Goal: Task Accomplishment & Management: Use online tool/utility

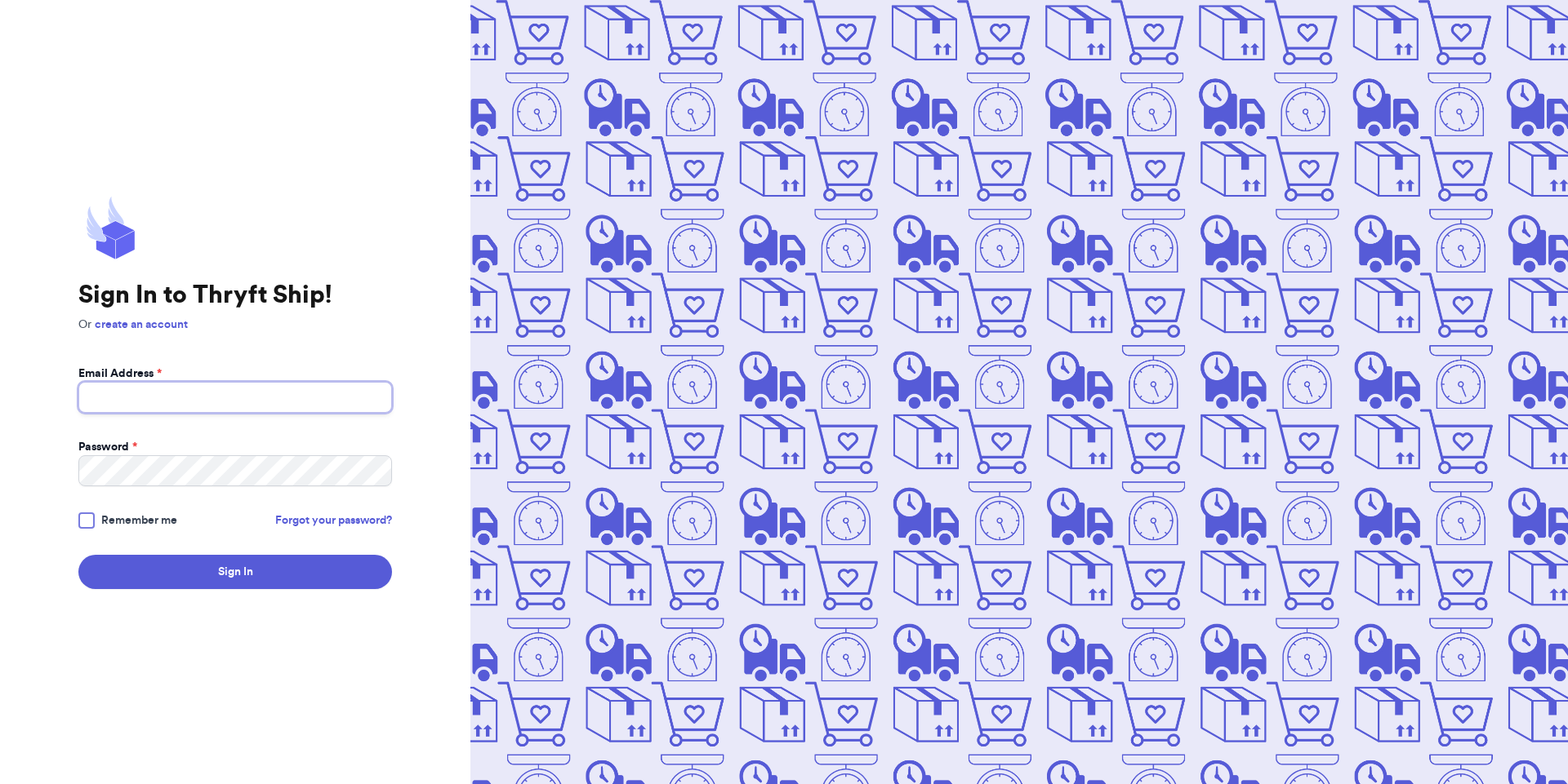
click at [168, 401] on input "Email Address *" at bounding box center [234, 397] width 314 height 31
paste input "[EMAIL_ADDRESS][DOMAIN_NAME]"
type input "[EMAIL_ADDRESS][DOMAIN_NAME]"
click at [230, 322] on p "Or create an account" at bounding box center [234, 324] width 314 height 16
click at [0, 459] on div "Sign In to Thryft Ship! Or create an account Email Address * [EMAIL_ADDRESS][DO…" at bounding box center [234, 392] width 470 height 784
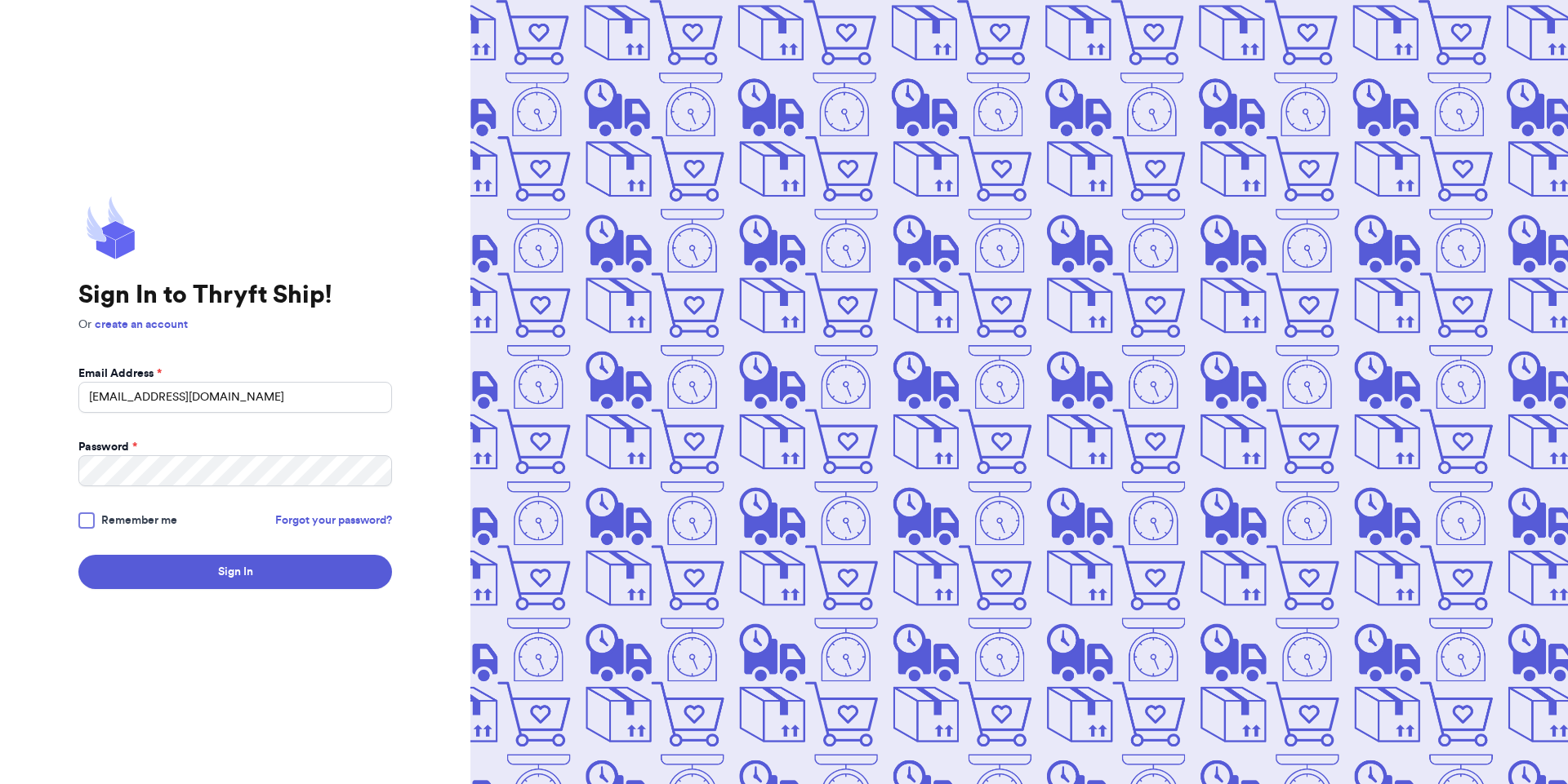
click at [91, 524] on div at bounding box center [86, 520] width 16 height 16
click at [0, 0] on input "Remember me" at bounding box center [0, 0] width 0 height 0
click at [225, 561] on button "Sign In" at bounding box center [234, 573] width 314 height 34
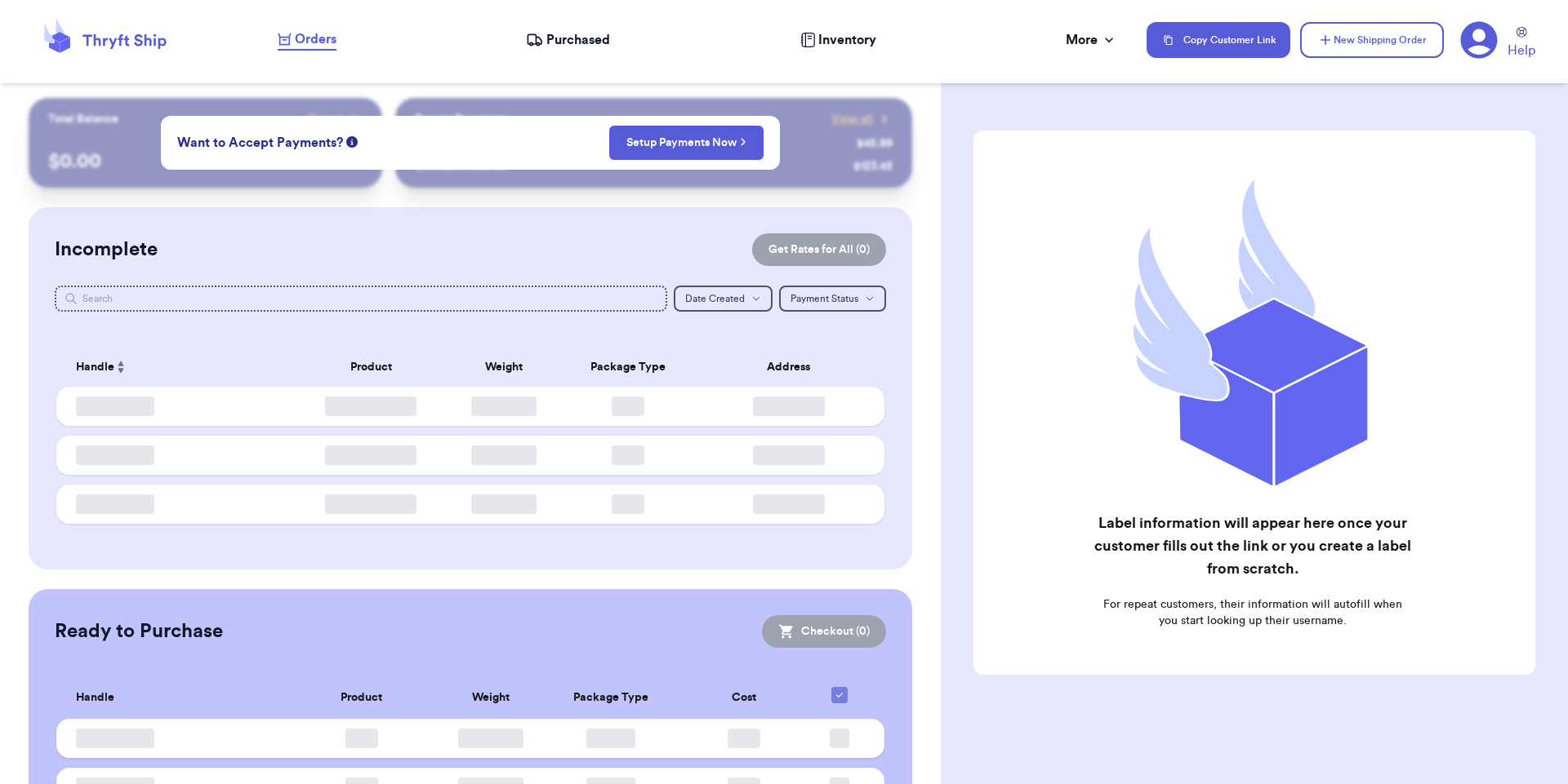
checkbox input "false"
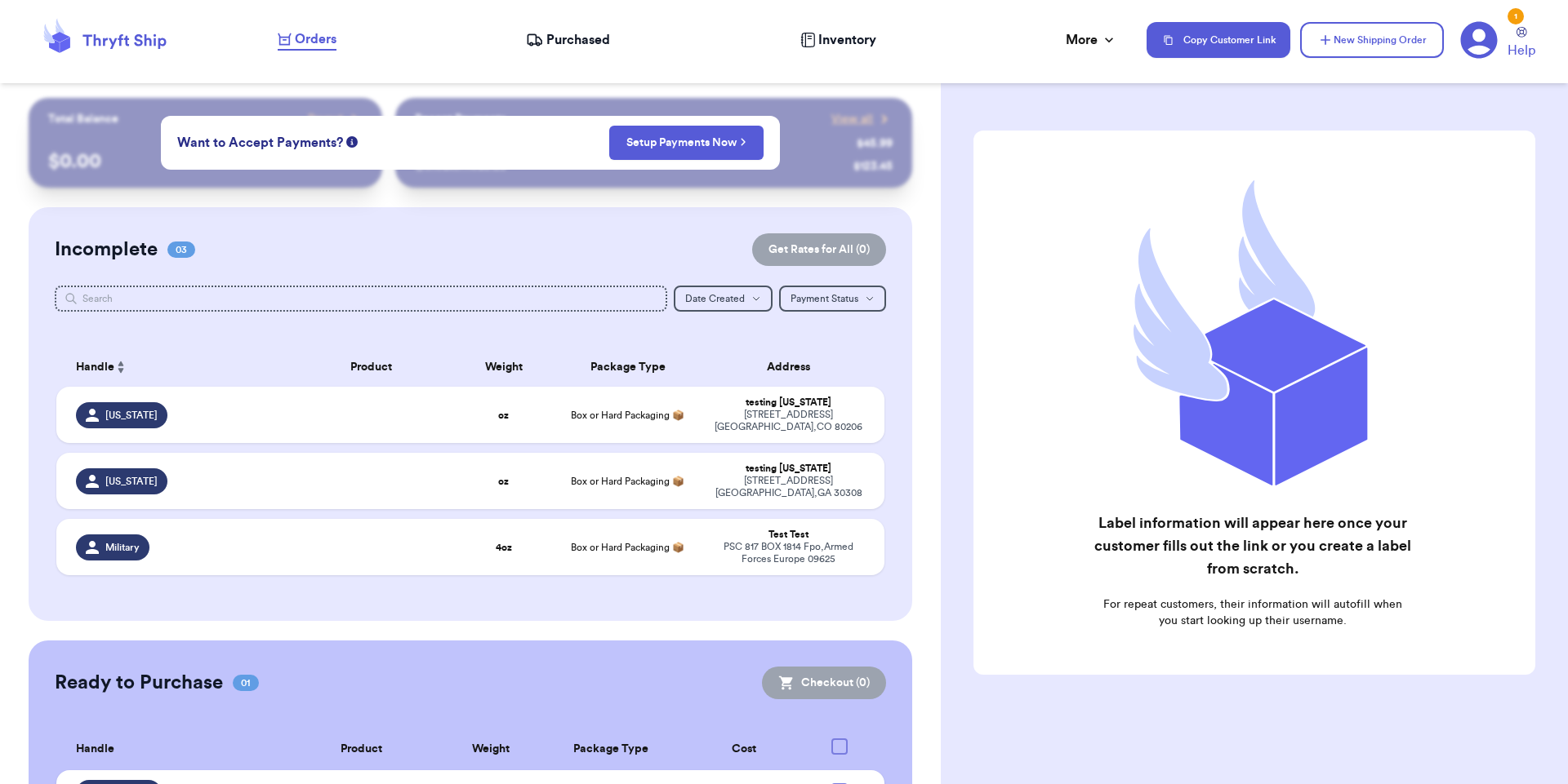
scroll to position [76, 0]
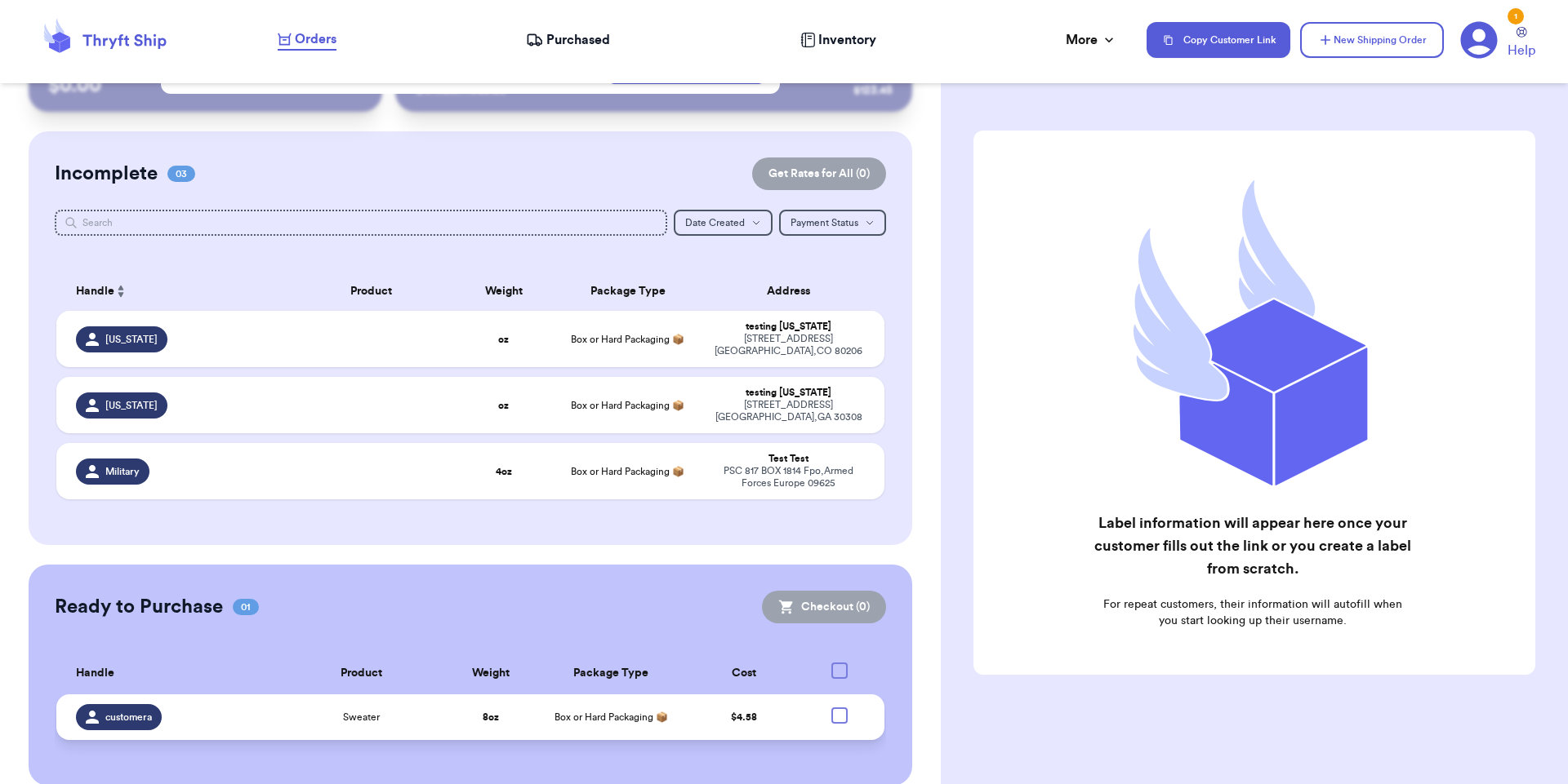
click at [367, 711] on span "Sweater" at bounding box center [361, 717] width 37 height 13
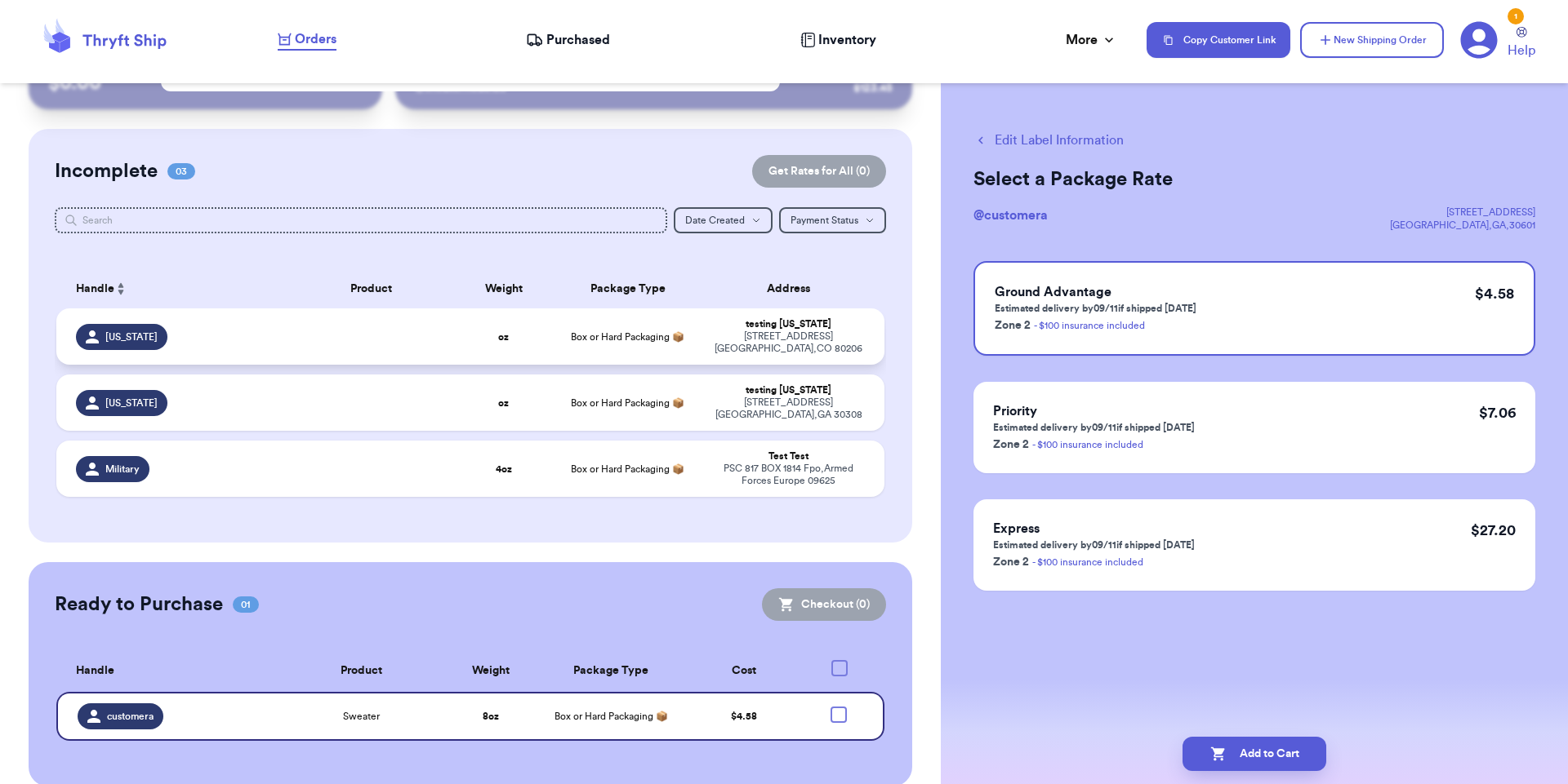
scroll to position [79, 0]
click at [137, 709] on span "customera" at bounding box center [130, 715] width 47 height 13
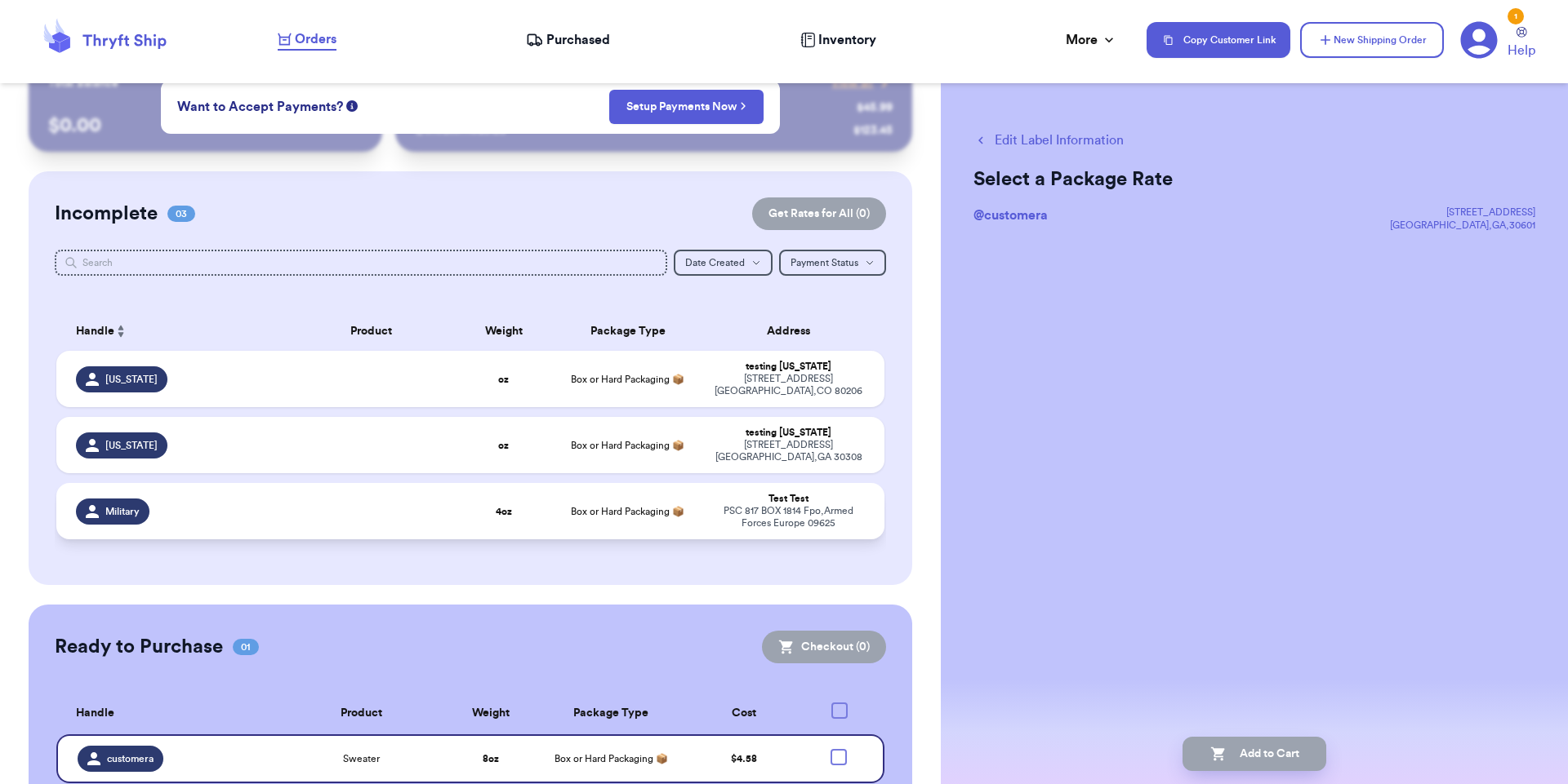
scroll to position [0, 0]
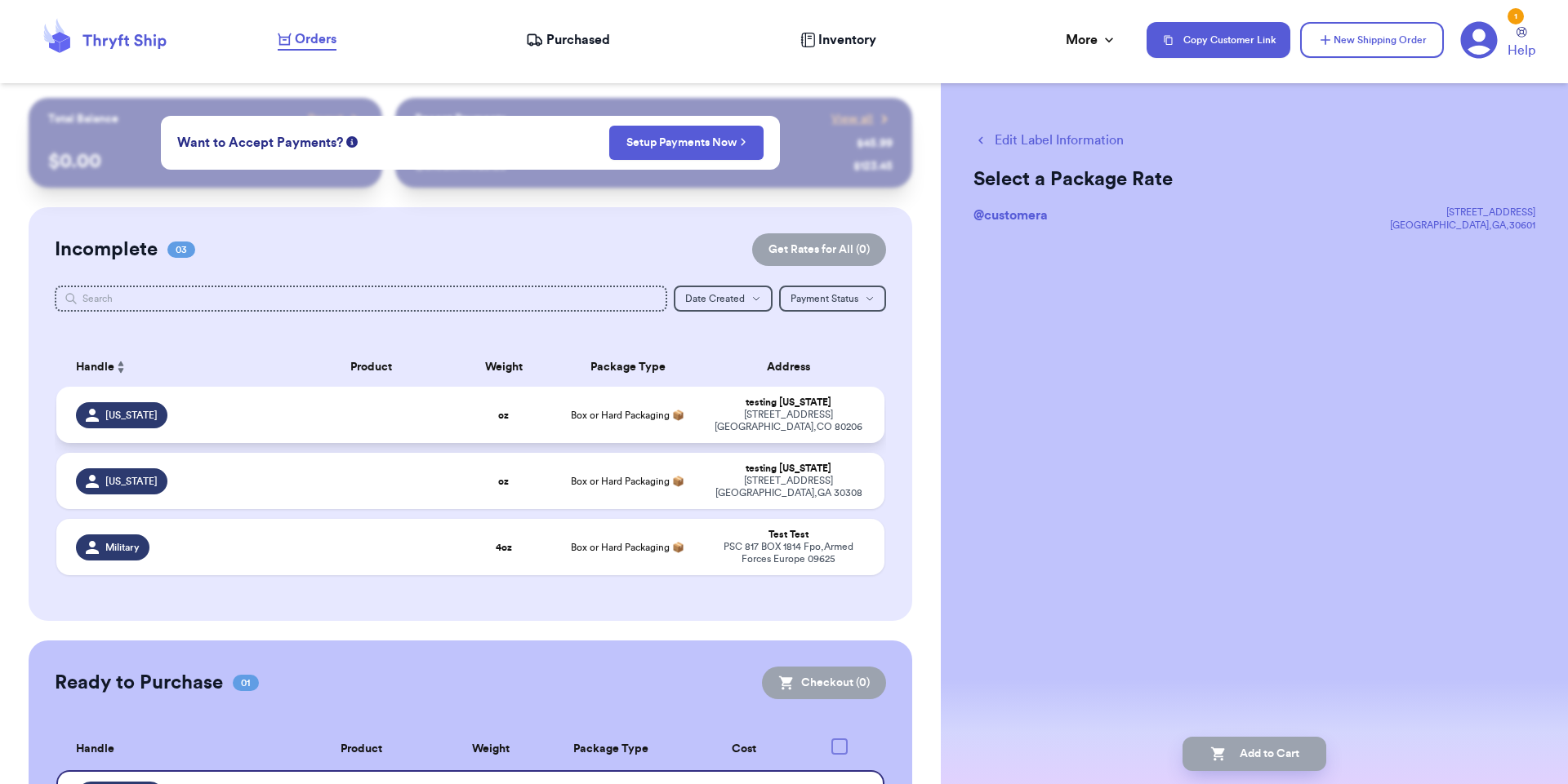
click at [219, 406] on div "[US_STATE]" at bounding box center [177, 414] width 202 height 26
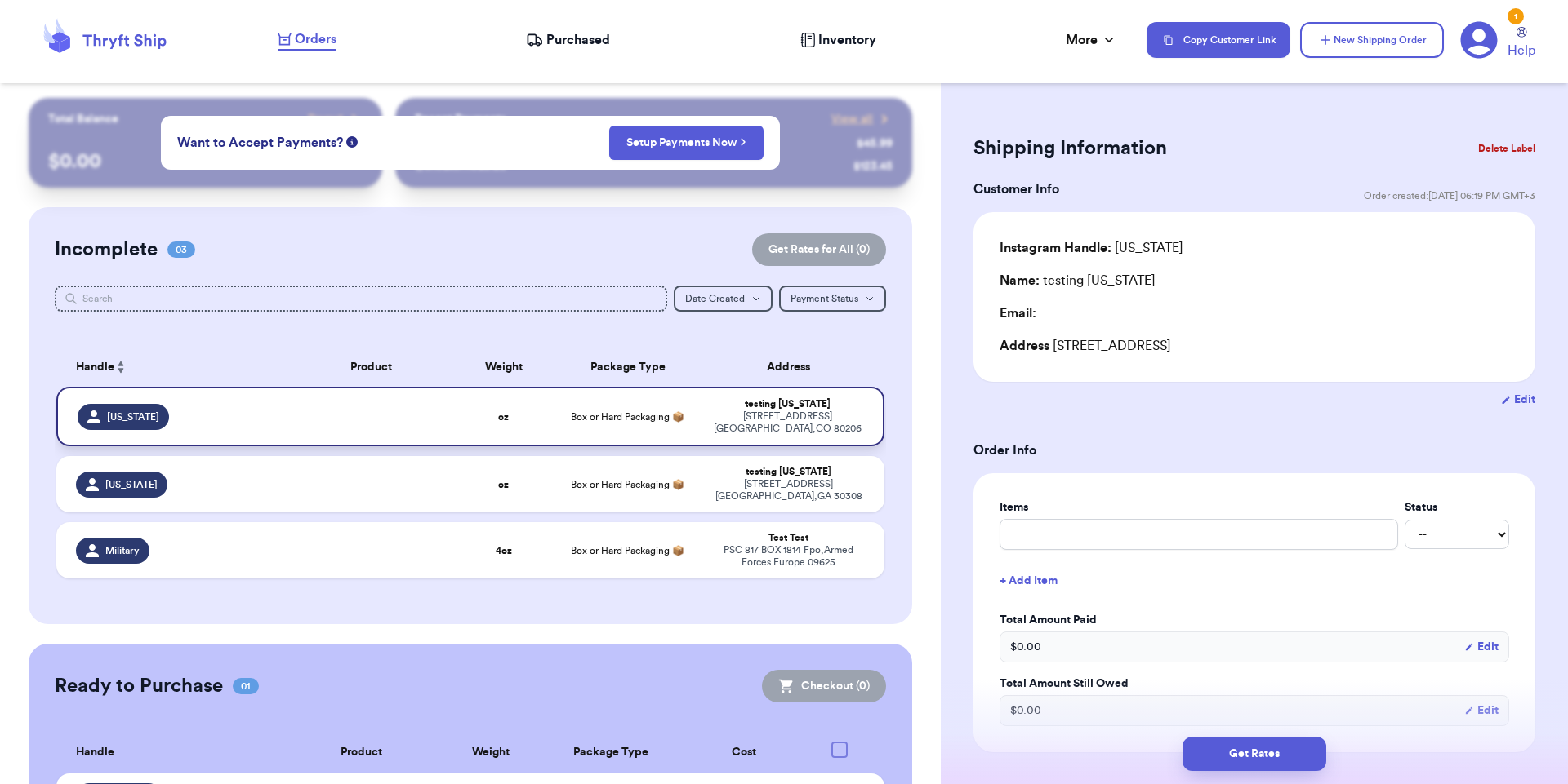
scroll to position [79, 0]
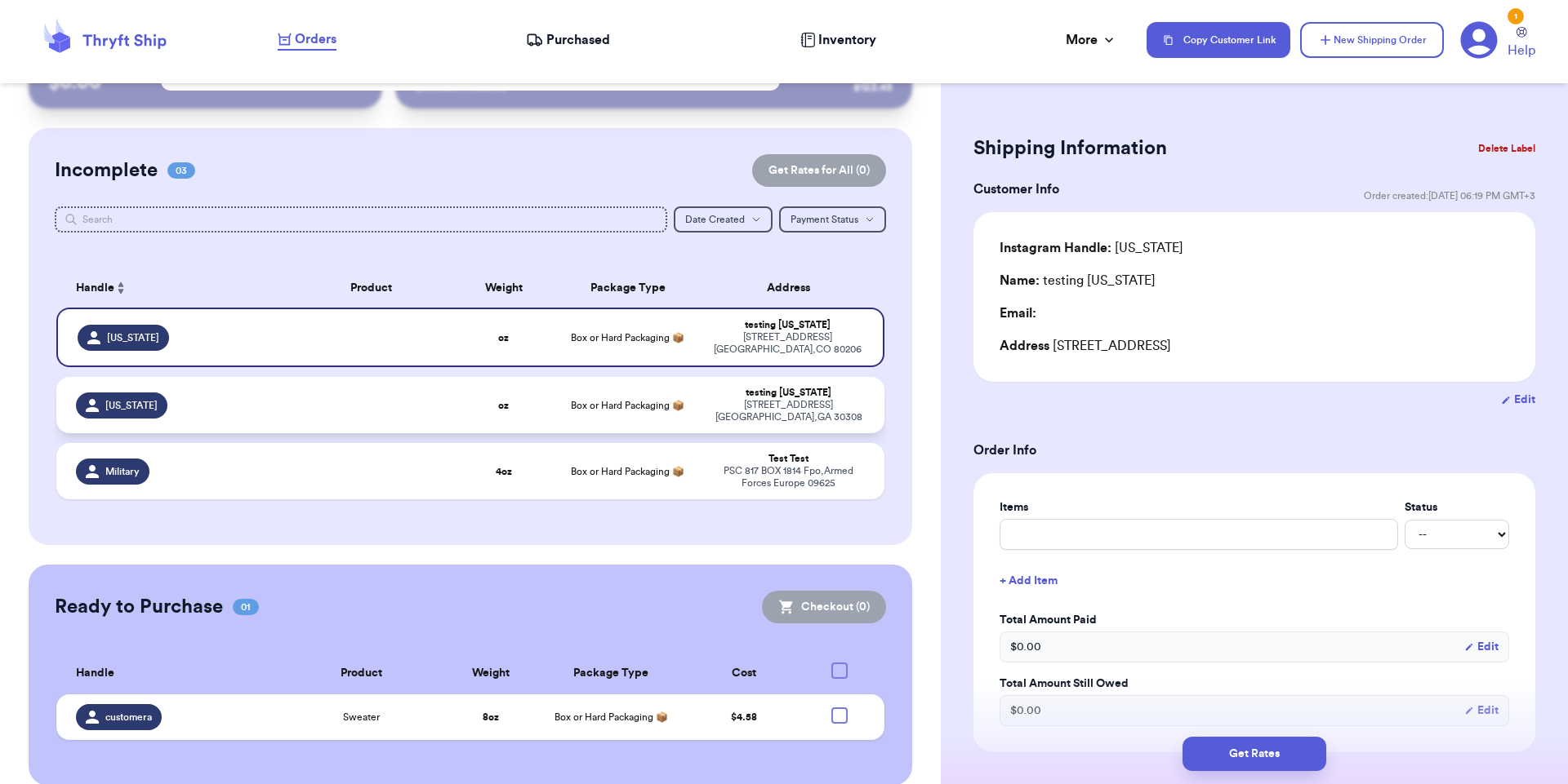
click at [446, 393] on td at bounding box center [371, 405] width 166 height 56
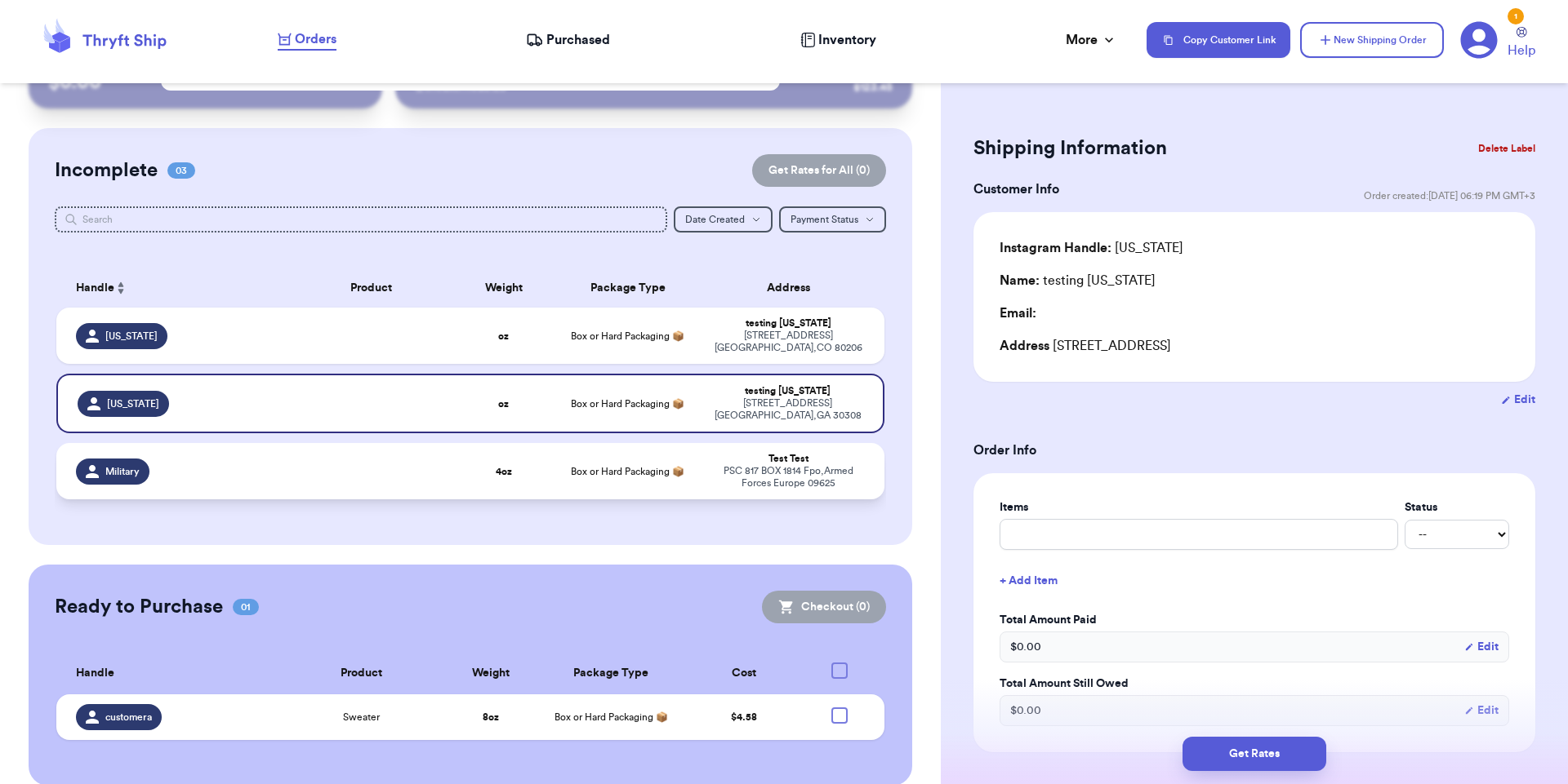
click at [441, 455] on td at bounding box center [371, 471] width 166 height 56
type input "4"
